Goal: Task Accomplishment & Management: Use online tool/utility

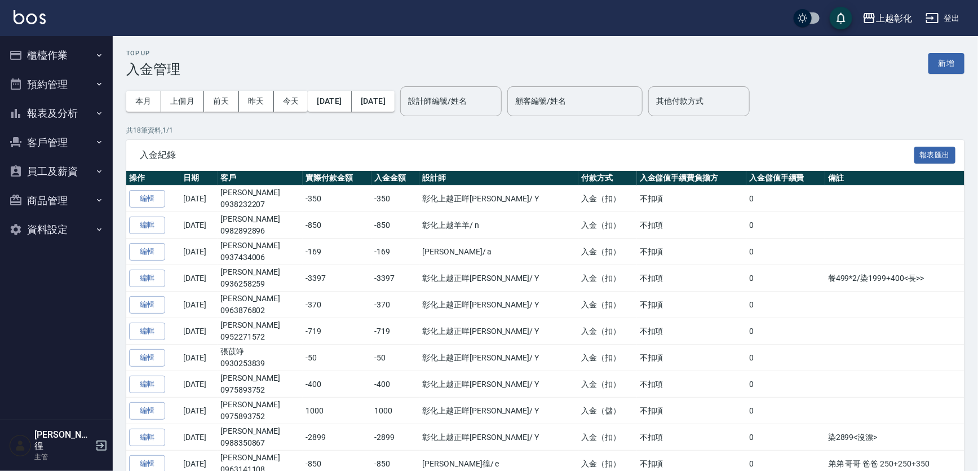
click at [52, 56] on button "櫃檯作業" at bounding box center [57, 55] width 104 height 29
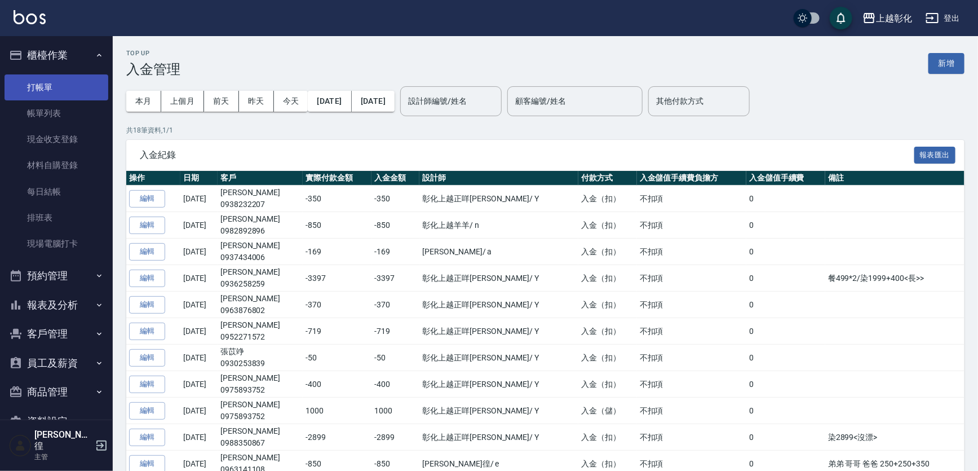
click at [26, 74] on link "打帳單" at bounding box center [57, 87] width 104 height 26
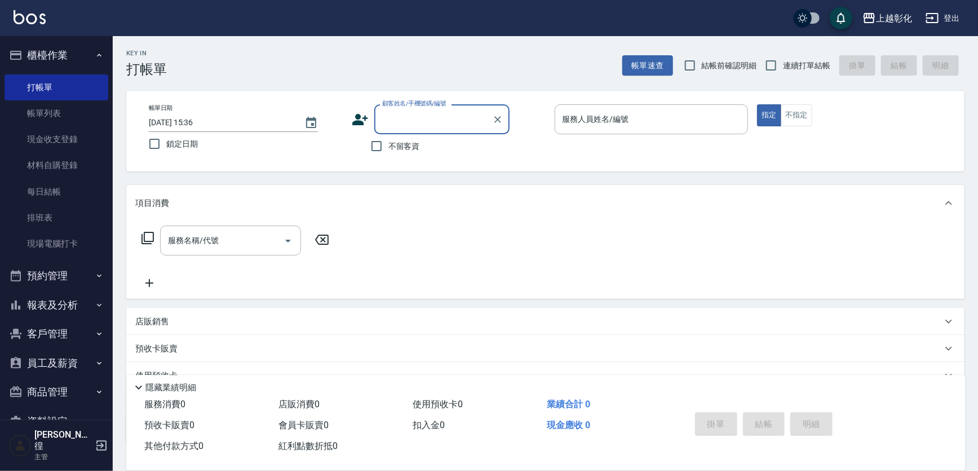
click at [394, 120] on input "顧客姓名/手機號碼/編號" at bounding box center [433, 119] width 108 height 20
type input "張苡竫/0930253839/"
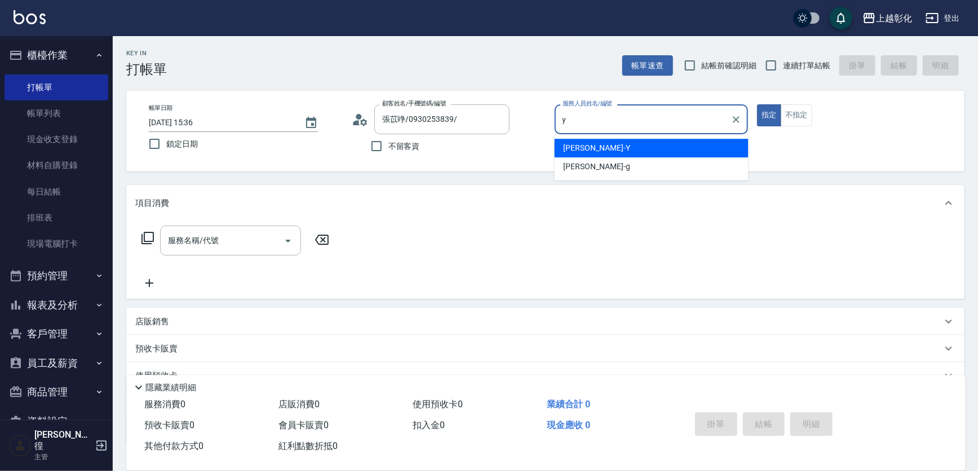
type input "[PERSON_NAME]-Y"
type button "true"
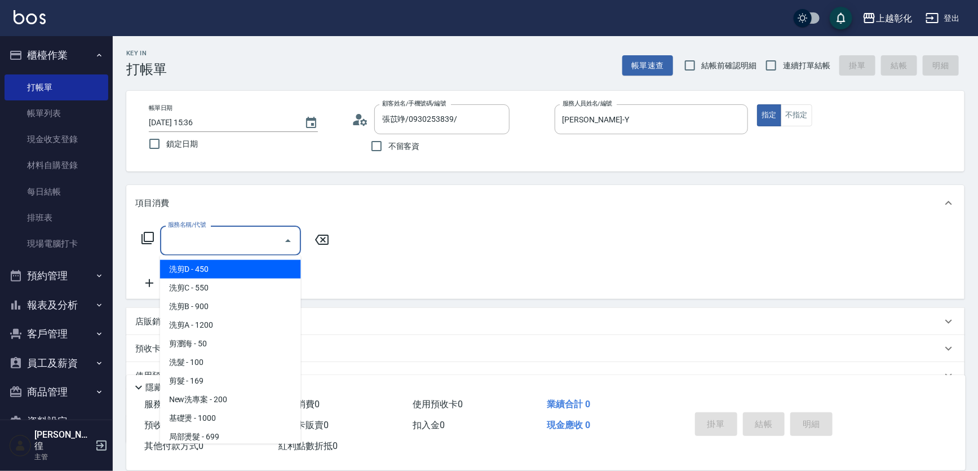
click at [192, 242] on div "服務名稱/代號 服務名稱/代號" at bounding box center [230, 240] width 141 height 30
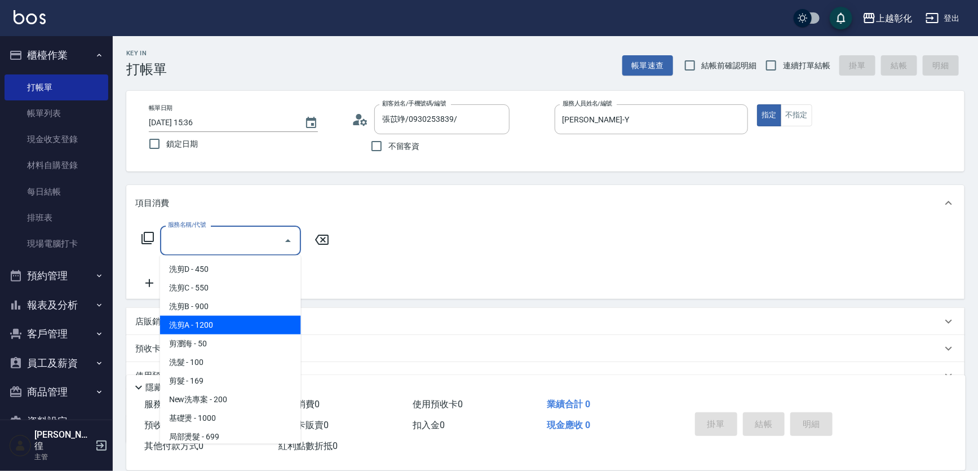
click at [466, 206] on div "項目消費" at bounding box center [538, 203] width 806 height 12
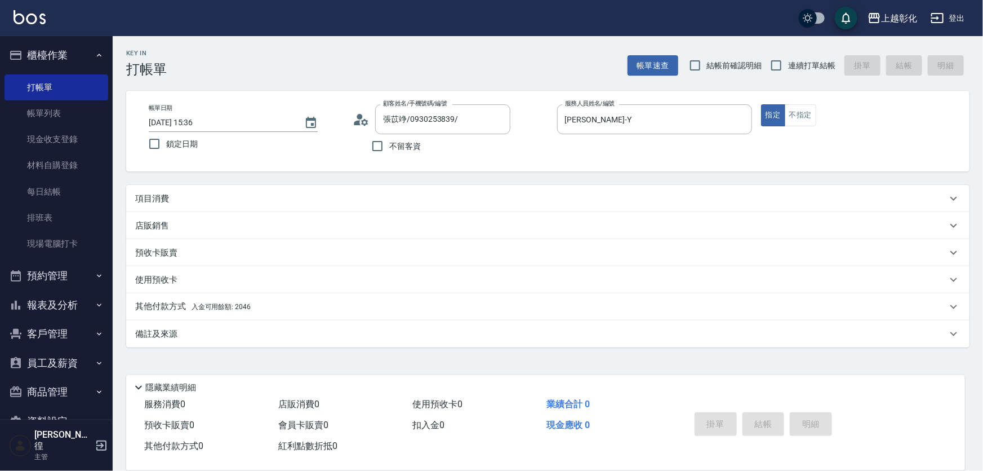
click at [161, 255] on p "預收卡販賣" at bounding box center [156, 253] width 42 height 12
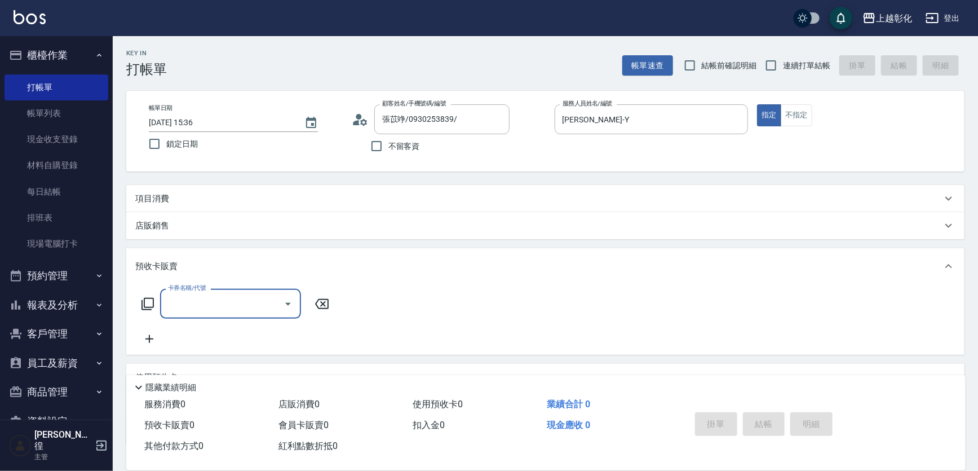
click at [178, 304] on input "卡券名稱/代號" at bounding box center [222, 304] width 114 height 20
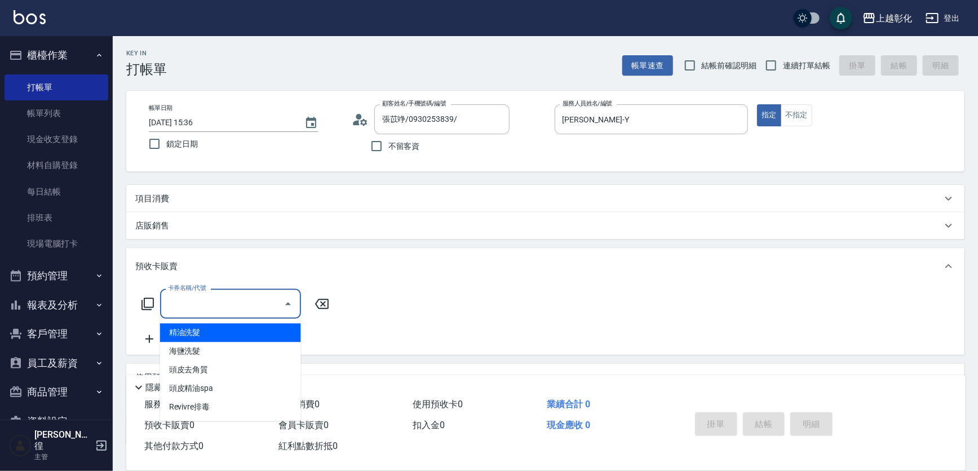
click at [192, 333] on span "精油洗髮" at bounding box center [230, 332] width 141 height 19
type input "精油洗髮"
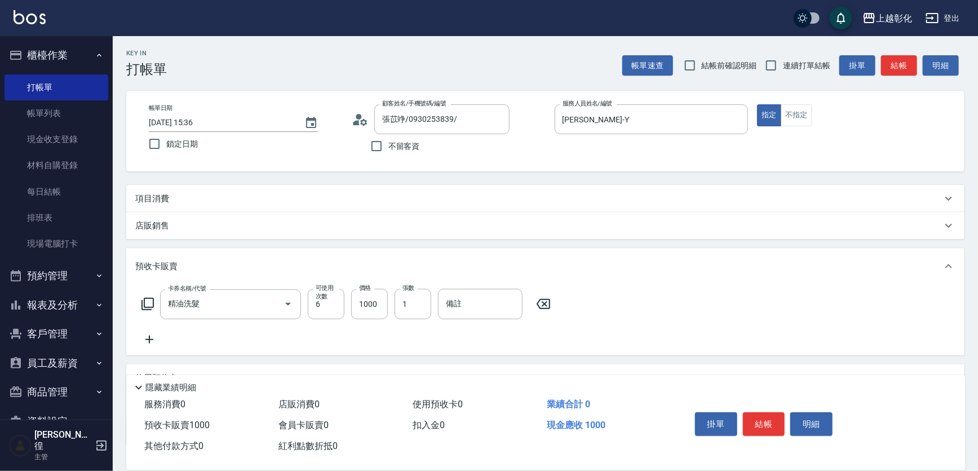
click at [400, 336] on div "卡券名稱/代號 精油洗髮 卡券名稱/代號 可使用次數 6 可使用次數 價格 1000 價格 張數 1 張數 備註 備註" at bounding box center [545, 317] width 820 height 57
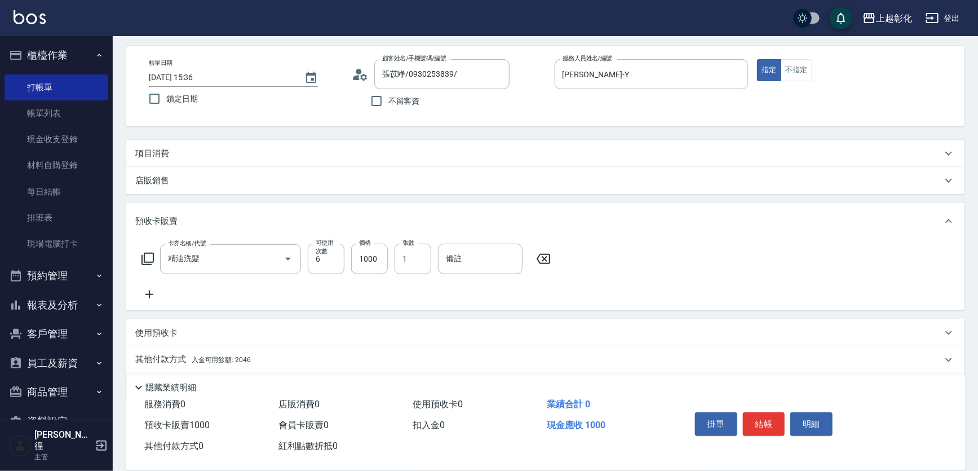
scroll to position [29, 0]
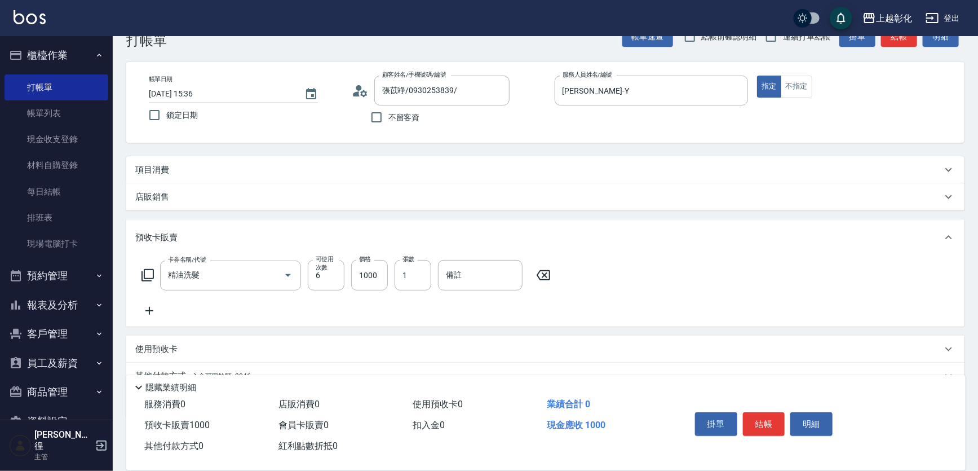
click at [769, 426] on button "結帳" at bounding box center [764, 424] width 42 height 24
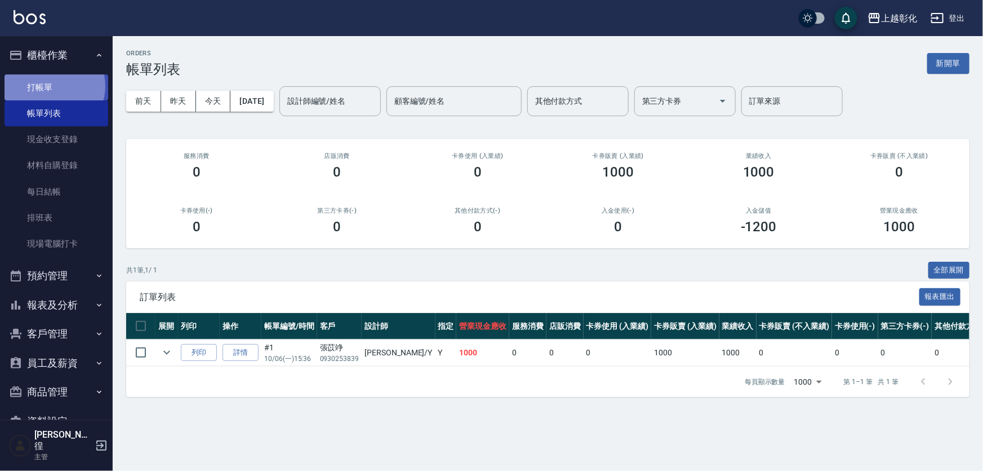
click at [51, 86] on link "打帳單" at bounding box center [57, 87] width 104 height 26
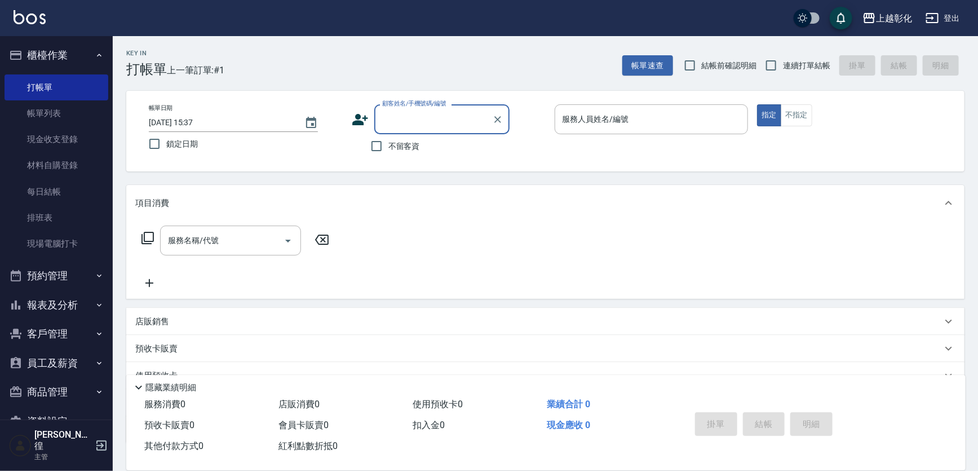
click at [407, 118] on input "顧客姓名/手機號碼/編號" at bounding box center [433, 119] width 108 height 20
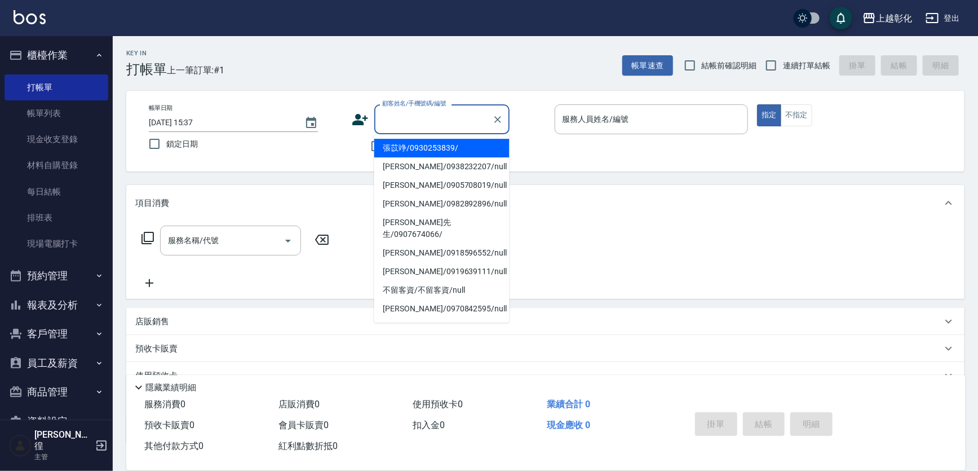
click at [416, 147] on li "張苡竫/0930253839/" at bounding box center [441, 148] width 135 height 19
type input "張苡竫/0930253839/"
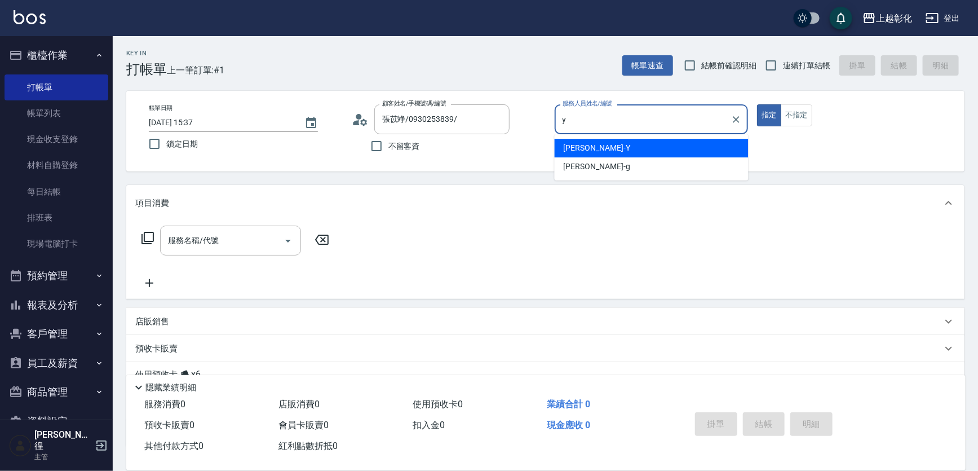
type input "[PERSON_NAME]-Y"
type button "true"
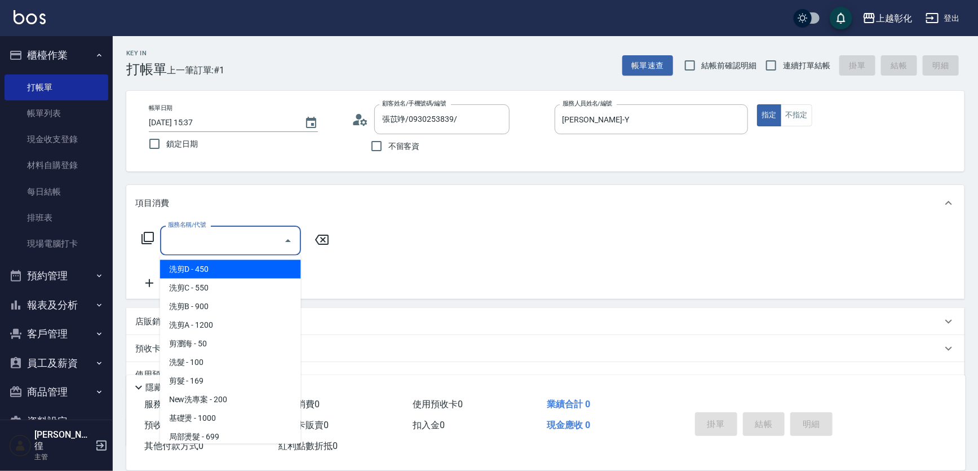
click at [207, 250] on input "服務名稱/代號" at bounding box center [222, 240] width 114 height 20
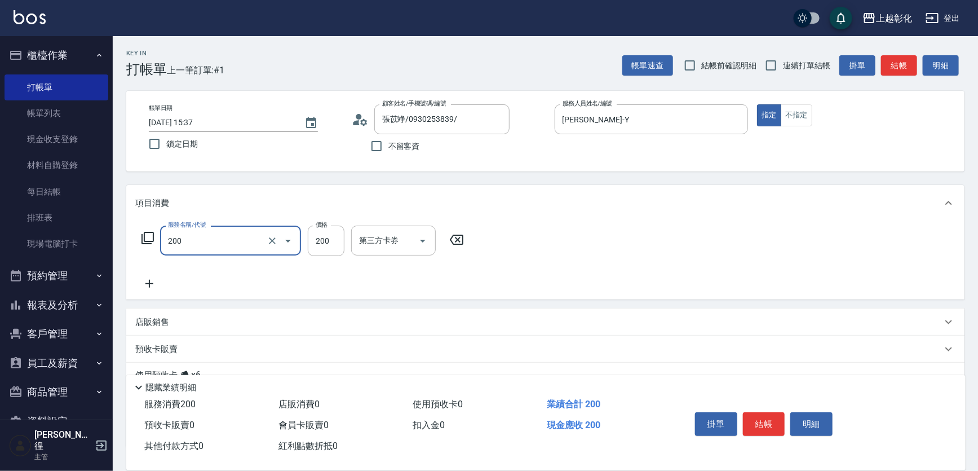
type input "New洗專案(200)"
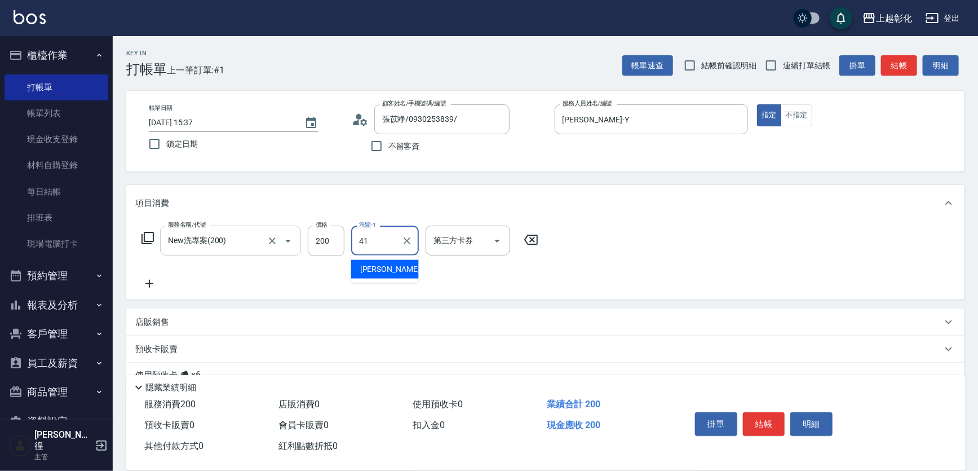
type input "[PERSON_NAME]-41"
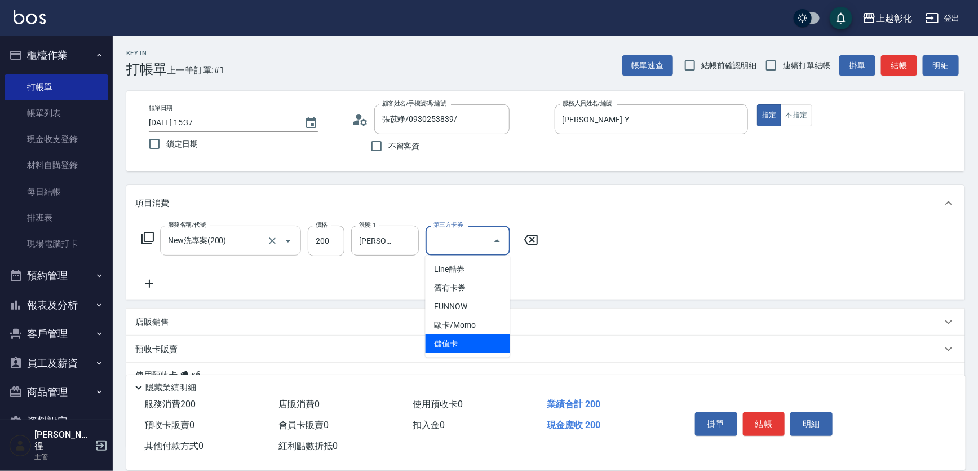
type input "儲值卡"
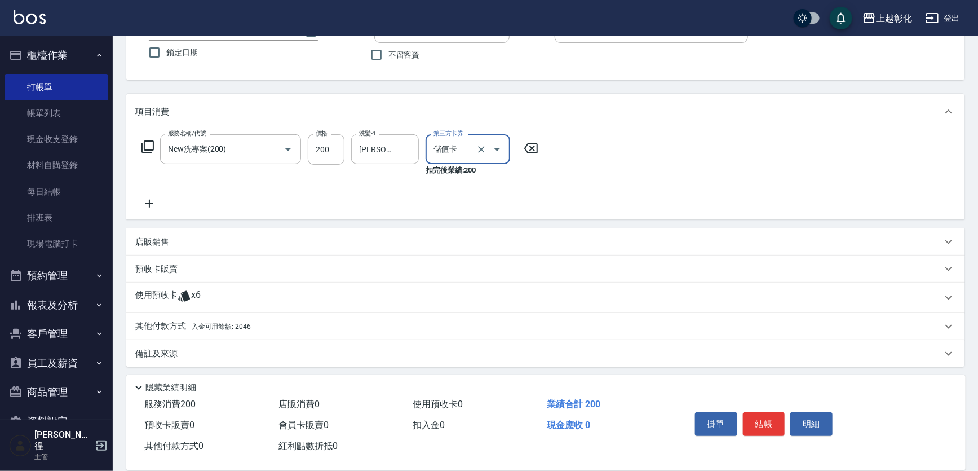
scroll to position [93, 0]
click at [156, 299] on p "使用預收卡" at bounding box center [156, 295] width 42 height 17
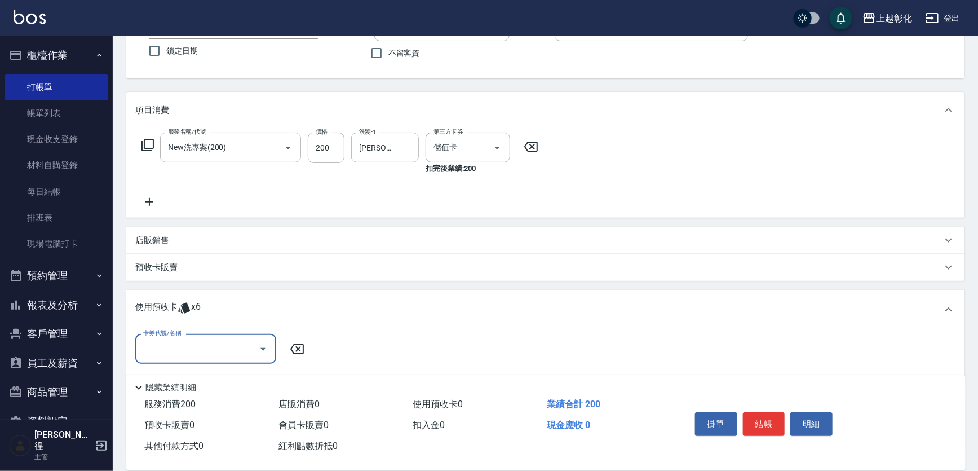
scroll to position [0, 0]
click at [203, 355] on input "卡券代號/名稱" at bounding box center [197, 349] width 114 height 20
click at [200, 375] on div "精油洗髮 剩餘6張" at bounding box center [205, 377] width 141 height 19
type input "精油洗髮"
click at [451, 344] on div "卡券代號/名稱 精油洗髮 卡券代號/名稱 金額 0 金額" at bounding box center [545, 362] width 820 height 57
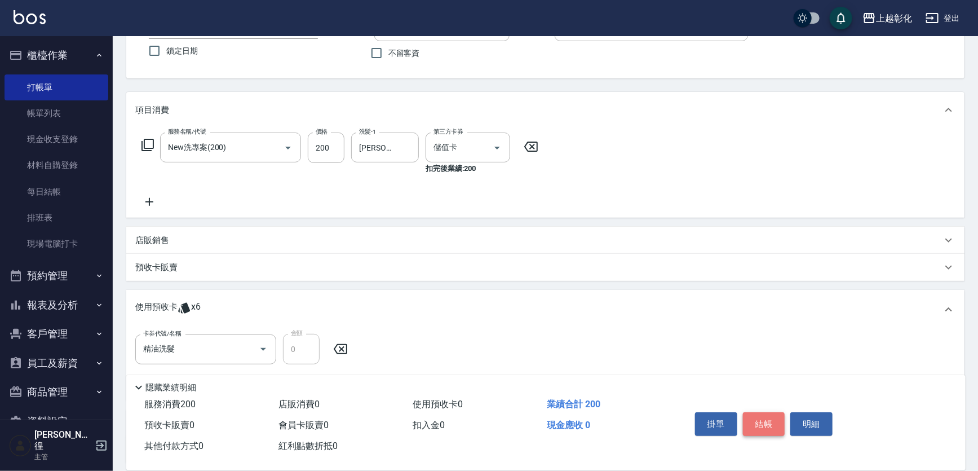
click at [762, 418] on button "結帳" at bounding box center [764, 424] width 42 height 24
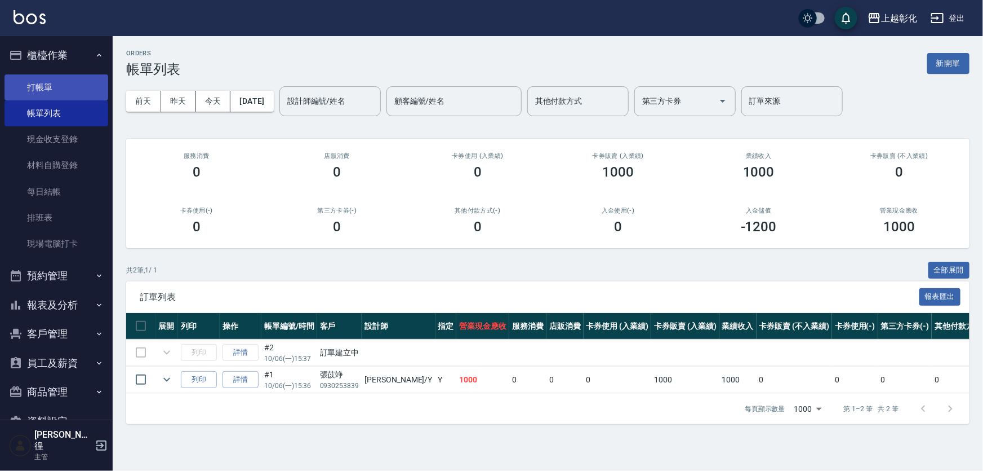
click at [42, 83] on link "打帳單" at bounding box center [57, 87] width 104 height 26
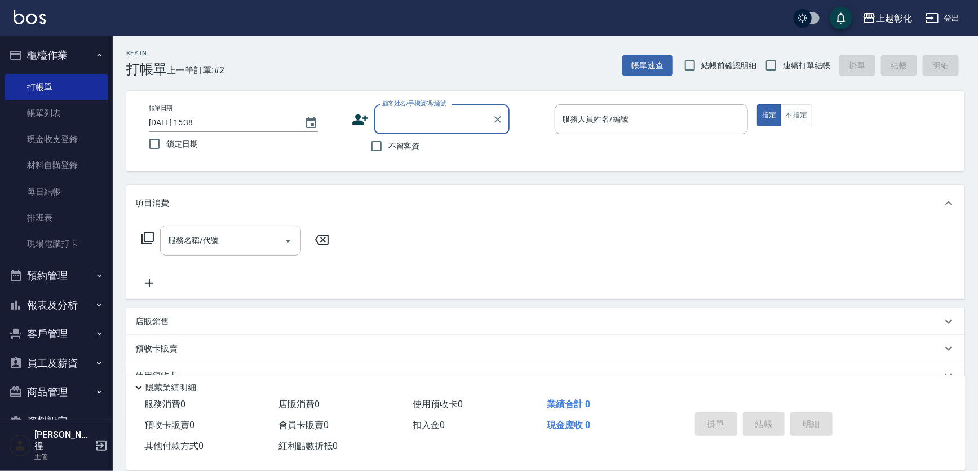
click at [388, 118] on input "顧客姓名/手機號碼/編號" at bounding box center [433, 119] width 108 height 20
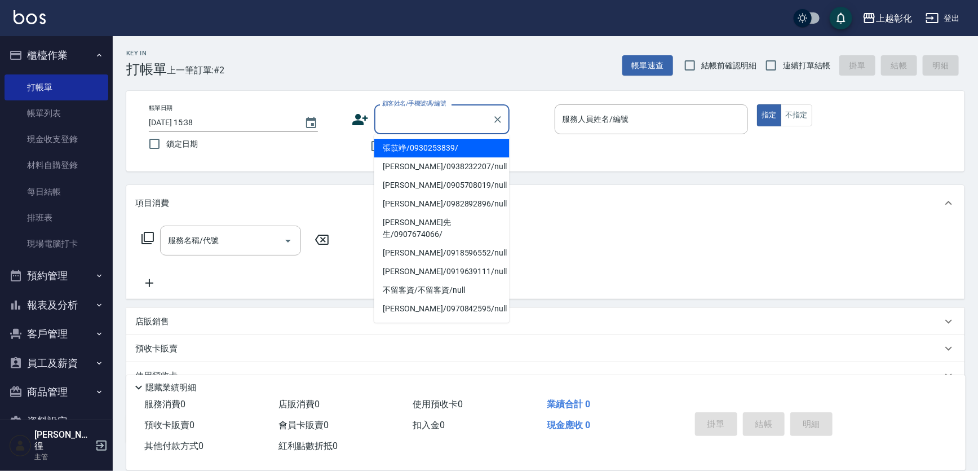
click at [425, 137] on ul "張苡竫/0930253839/ [PERSON_NAME]/0938232207/null [PERSON_NAME]/0905708019/null [PE…" at bounding box center [441, 228] width 135 height 188
click at [422, 144] on li "張苡竫/0930253839/" at bounding box center [441, 148] width 135 height 19
type input "張苡竫/0930253839/"
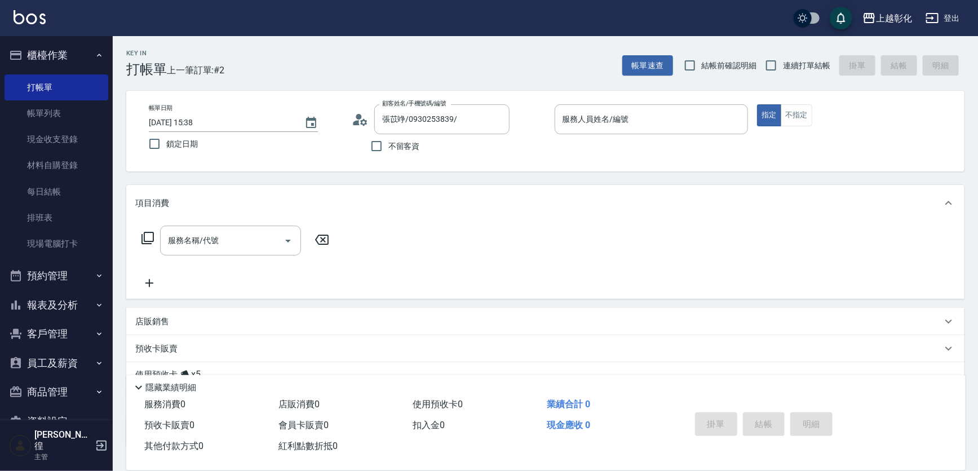
click at [608, 229] on div "服務名稱/代號 服務名稱/代號" at bounding box center [545, 260] width 838 height 78
click at [497, 122] on icon "Clear" at bounding box center [497, 119] width 11 height 11
click at [461, 128] on input "顧客姓名/手機號碼/編號" at bounding box center [433, 119] width 108 height 20
